Goal: Navigation & Orientation: Find specific page/section

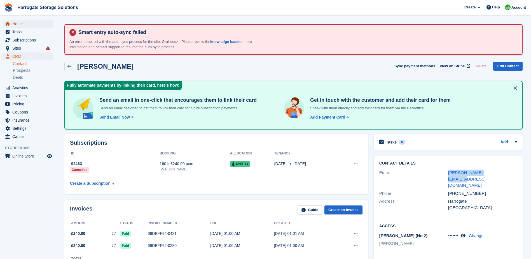
click at [18, 24] on span "Home" at bounding box center [29, 24] width 34 height 8
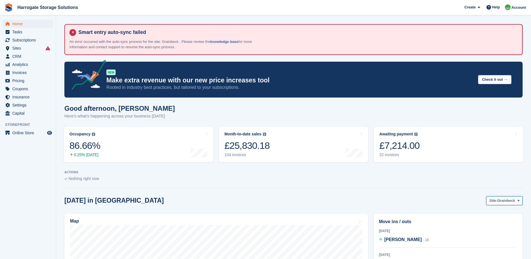
click at [515, 200] on span "Grainbeck" at bounding box center [507, 201] width 18 height 6
click at [490, 226] on link "[PERSON_NAME]" at bounding box center [496, 224] width 49 height 10
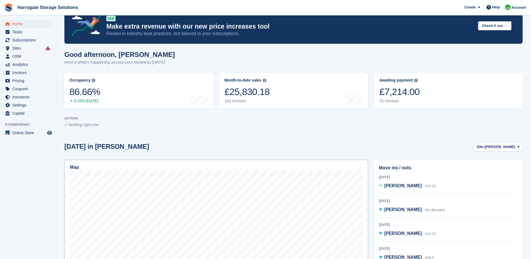
scroll to position [84, 0]
